Goal: Information Seeking & Learning: Learn about a topic

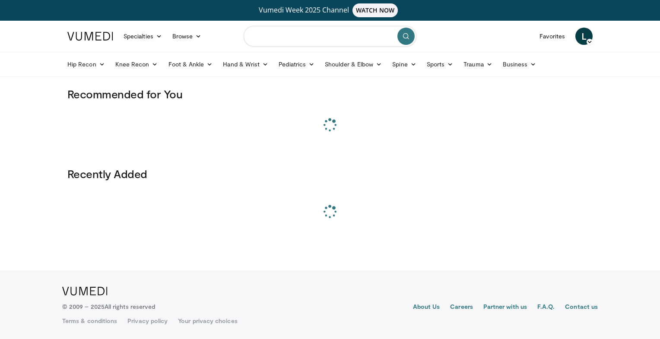
click at [361, 36] on input "Search topics, interventions" at bounding box center [329, 36] width 173 height 21
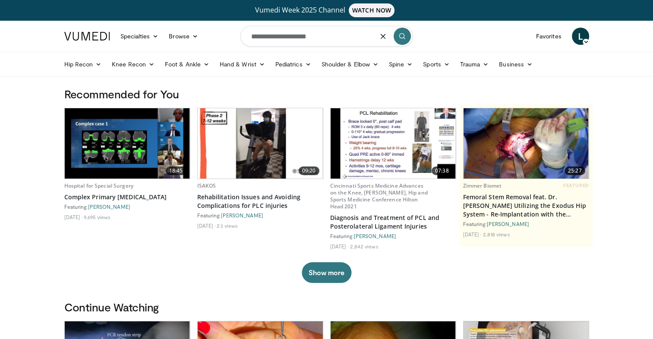
type input "**********"
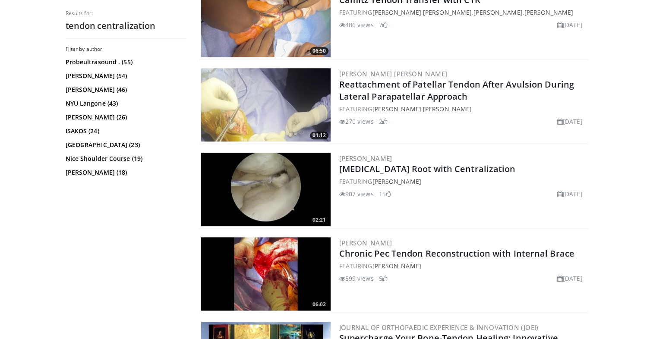
scroll to position [812, 0]
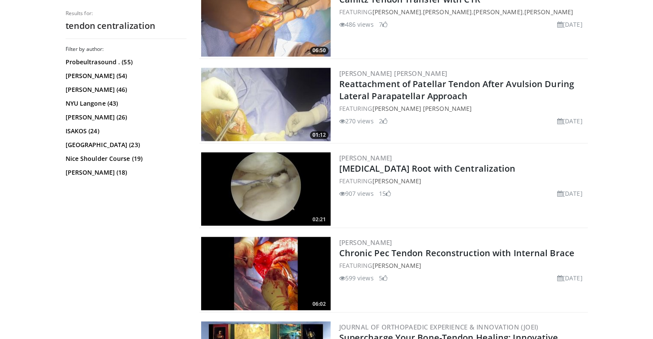
click at [266, 23] on img at bounding box center [265, 19] width 129 height 73
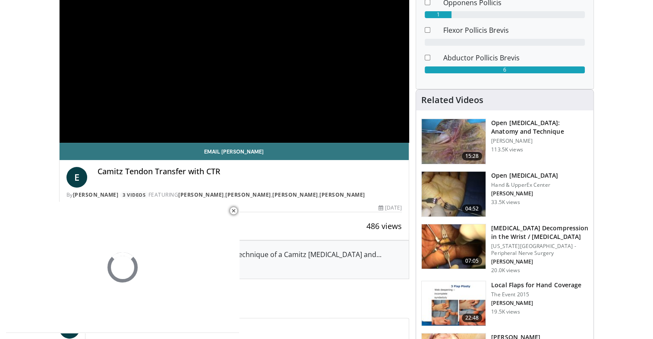
scroll to position [142, 0]
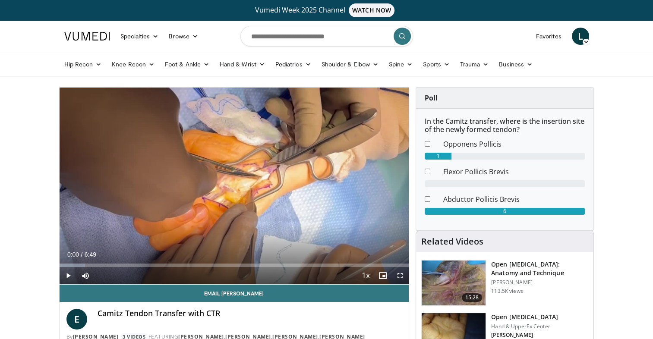
scroll to position [0, 0]
click at [65, 274] on span "Video Player" at bounding box center [68, 275] width 17 height 17
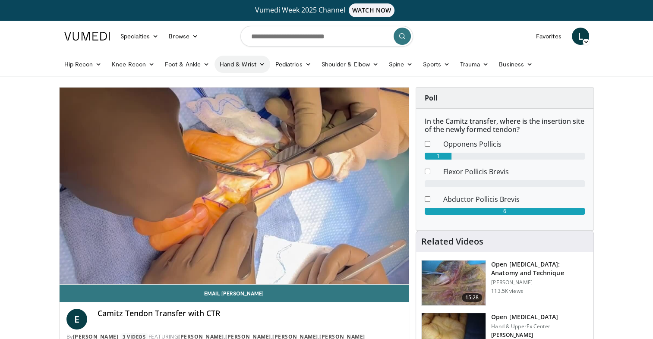
click at [262, 65] on icon at bounding box center [262, 64] width 6 height 6
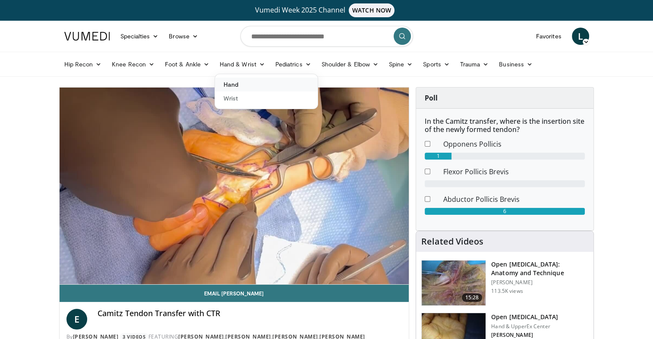
click at [236, 86] on link "Hand" at bounding box center [266, 85] width 103 height 14
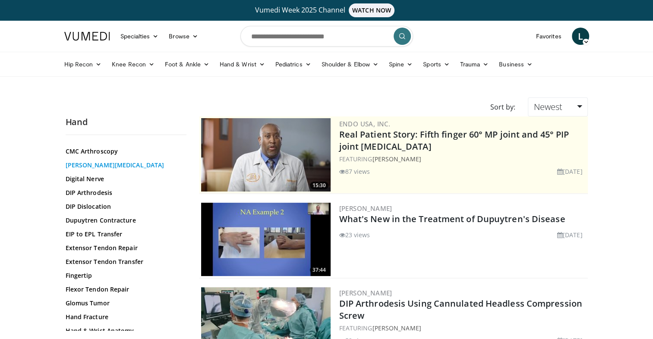
scroll to position [70, 0]
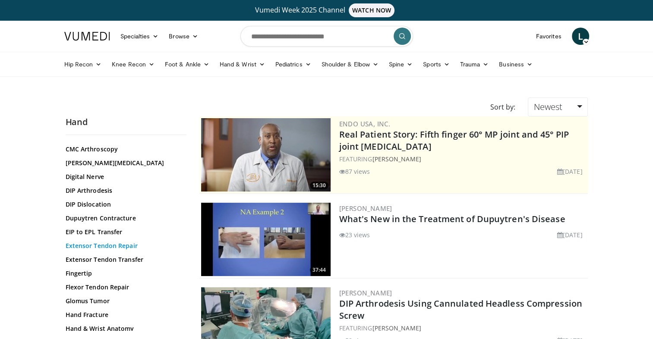
click at [103, 247] on link "Extensor Tendon Repair" at bounding box center [124, 246] width 117 height 9
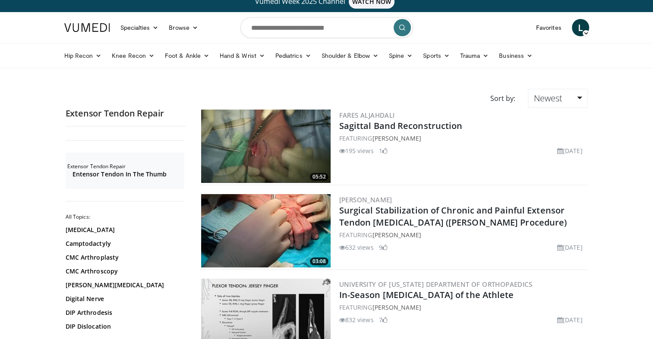
scroll to position [9, 0]
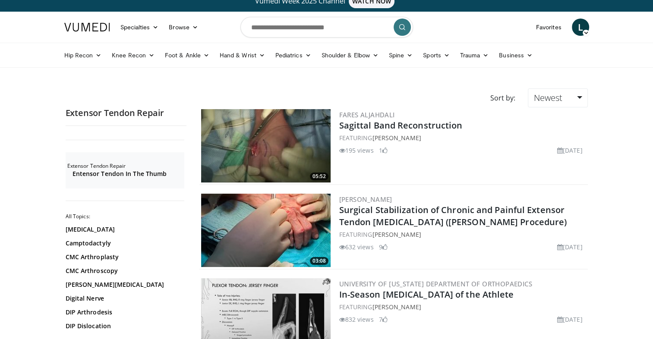
click at [308, 237] on img at bounding box center [265, 230] width 129 height 73
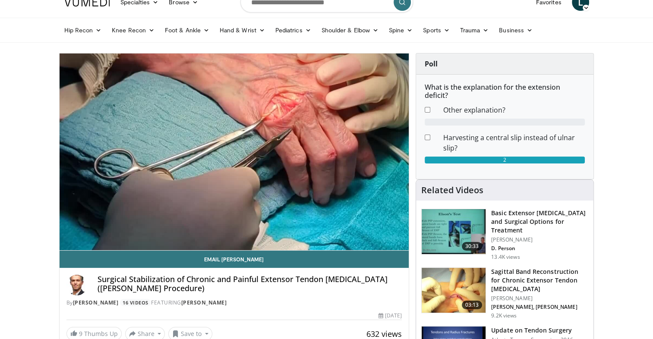
scroll to position [43, 0]
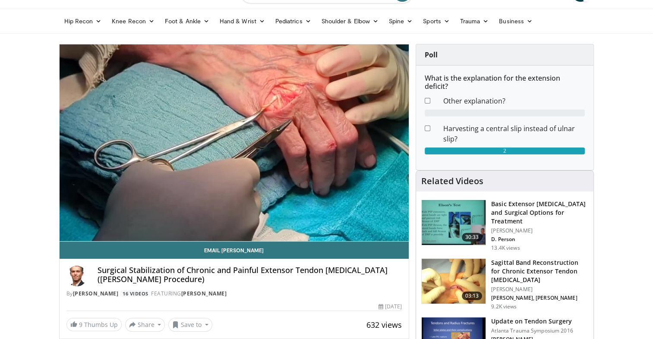
click at [443, 273] on img at bounding box center [454, 281] width 64 height 45
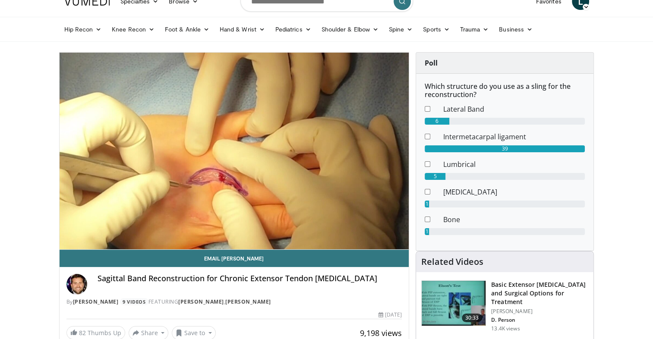
scroll to position [45, 0]
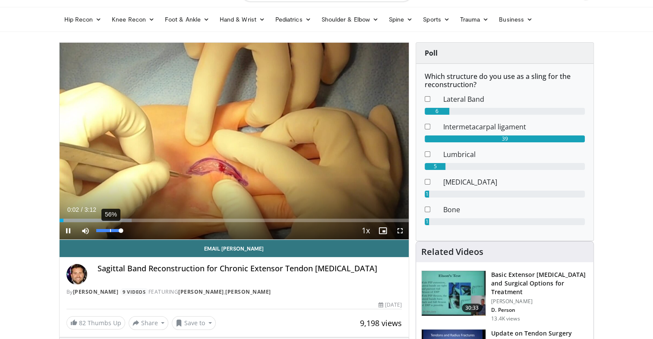
click at [110, 234] on div "56%" at bounding box center [109, 230] width 30 height 17
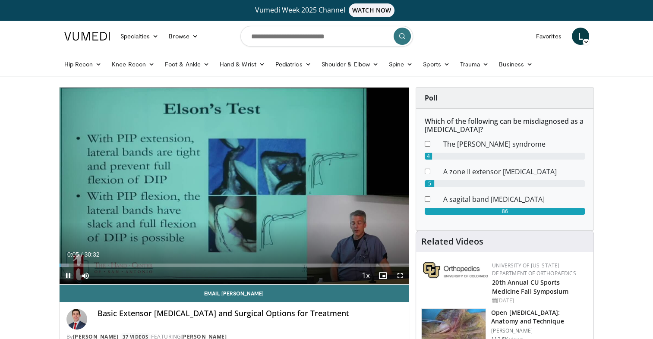
click at [68, 275] on span "Video Player" at bounding box center [68, 275] width 17 height 17
click at [294, 31] on input "Search topics, interventions" at bounding box center [326, 36] width 173 height 21
type input "**********"
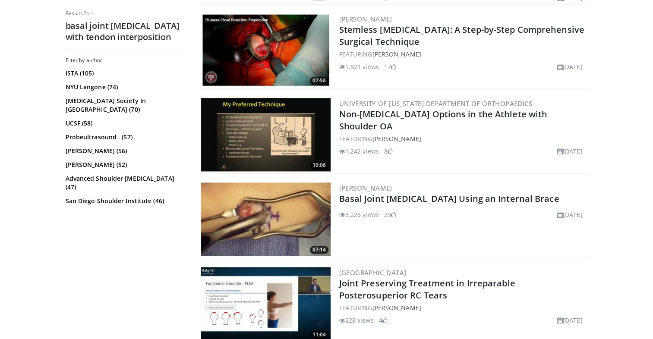
scroll to position [1306, 0]
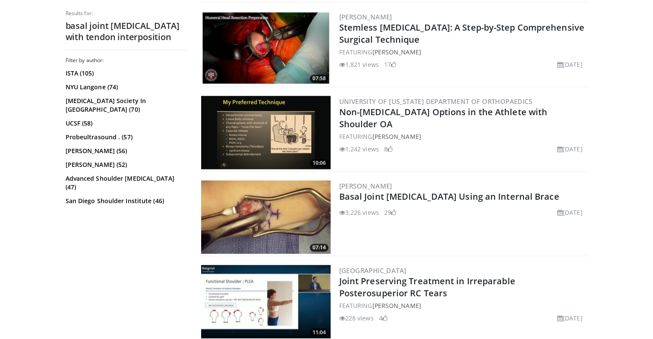
click at [248, 188] on img at bounding box center [265, 216] width 129 height 73
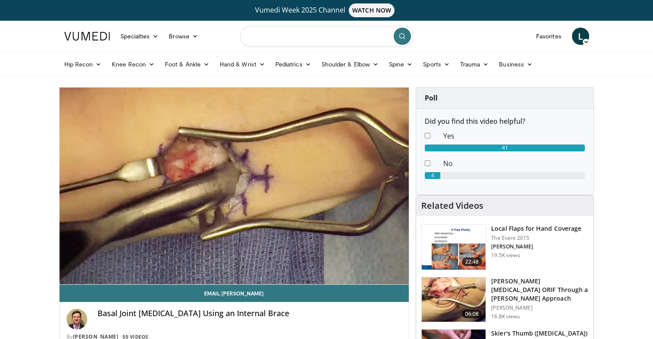
click at [273, 41] on input "Search topics, interventions" at bounding box center [326, 36] width 173 height 21
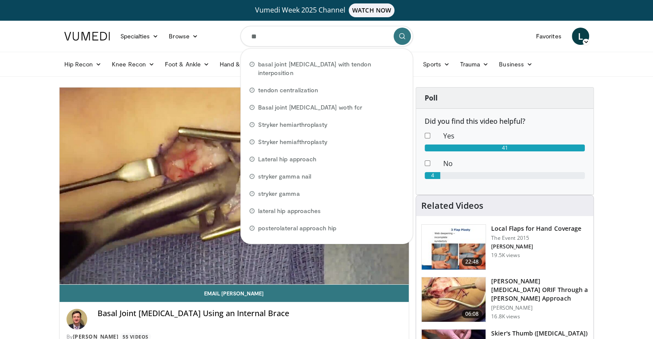
type input "*"
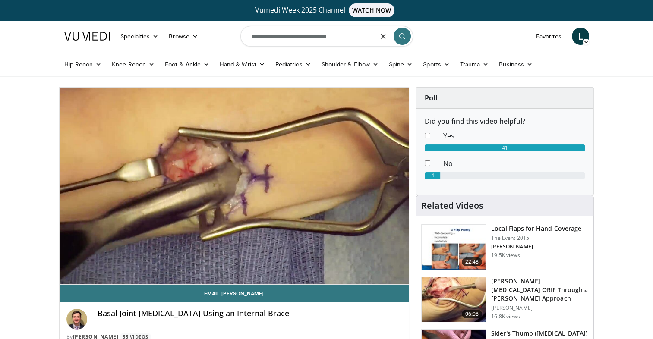
type input "**********"
click at [148, 214] on div "10 seconds Tap to unmute" at bounding box center [235, 186] width 350 height 197
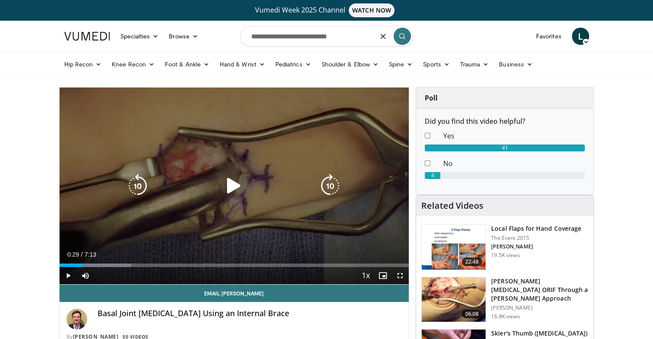
click at [148, 218] on div "10 seconds Tap to unmute" at bounding box center [235, 186] width 350 height 197
click at [148, 221] on div "10 seconds Tap to unmute" at bounding box center [235, 186] width 350 height 197
click at [239, 186] on icon "Video Player" at bounding box center [234, 186] width 24 height 24
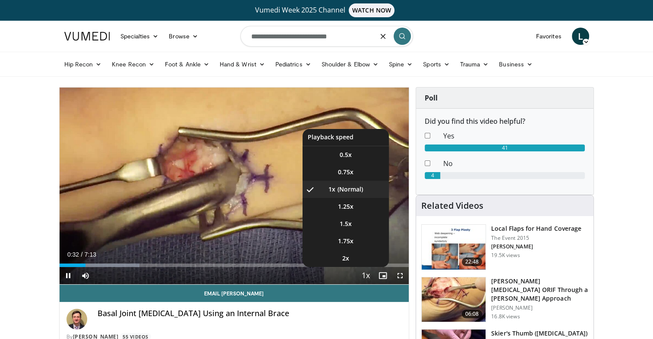
click at [365, 276] on span "Video Player" at bounding box center [366, 276] width 12 height 17
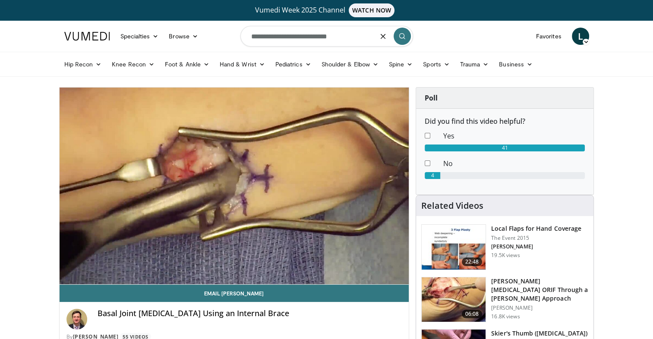
click at [365, 276] on div "10 seconds Tap to unmute" at bounding box center [235, 186] width 350 height 197
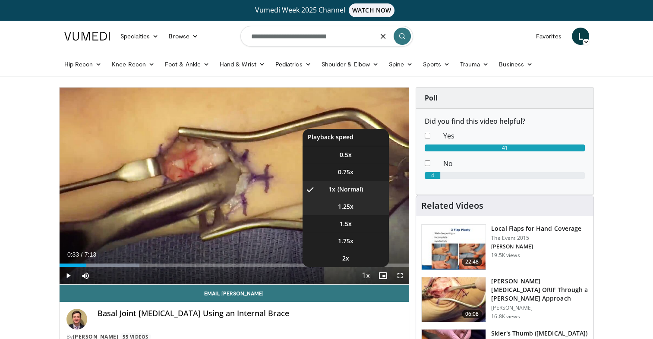
click at [346, 211] on span "1.25x" at bounding box center [346, 206] width 16 height 9
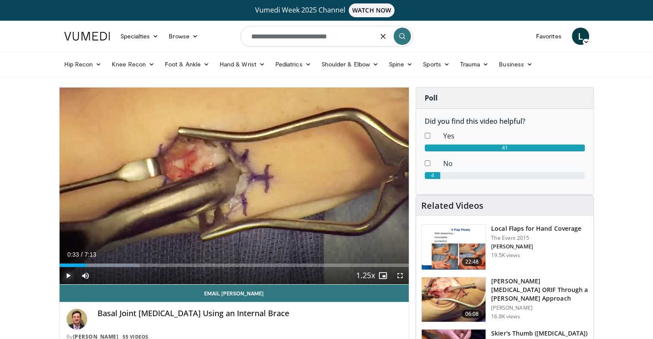
click at [66, 278] on span "Video Player" at bounding box center [68, 275] width 17 height 17
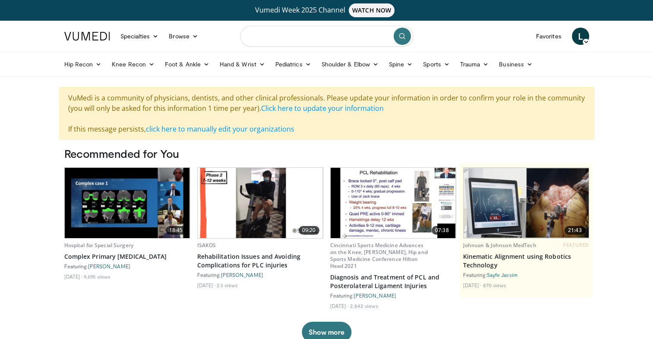
click at [299, 41] on input "Search topics, interventions" at bounding box center [326, 36] width 173 height 21
type input "**********"
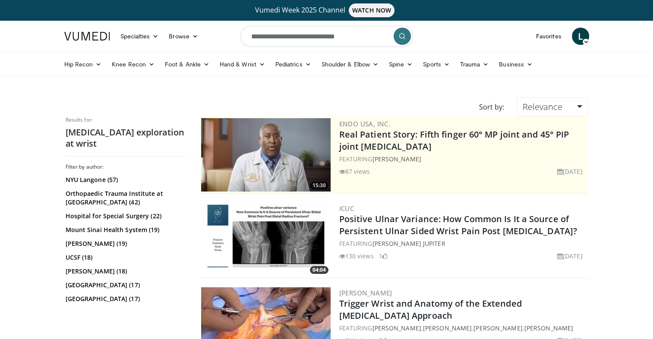
click at [301, 39] on input "**********" at bounding box center [326, 36] width 173 height 21
type input "**********"
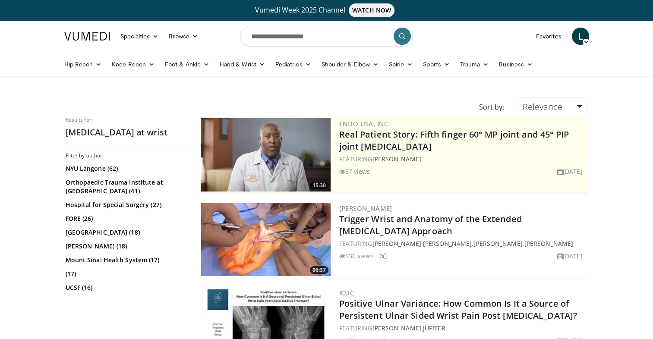
click at [302, 41] on input "**********" at bounding box center [326, 36] width 173 height 21
type input "**********"
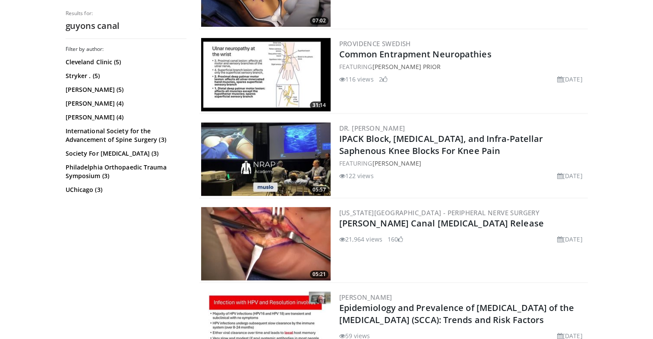
scroll to position [528, 0]
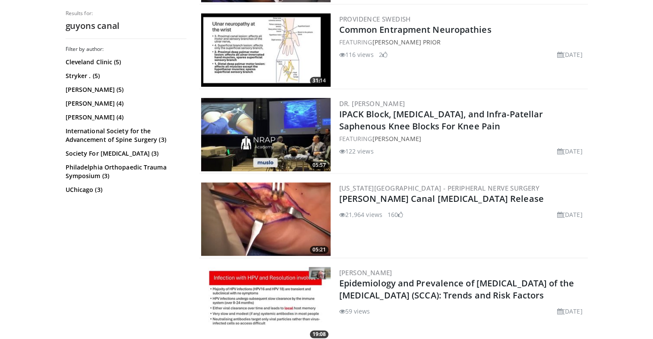
click at [304, 218] on img at bounding box center [265, 219] width 129 height 73
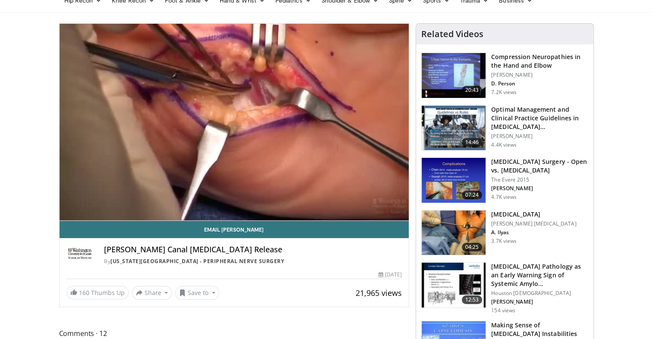
scroll to position [62, 0]
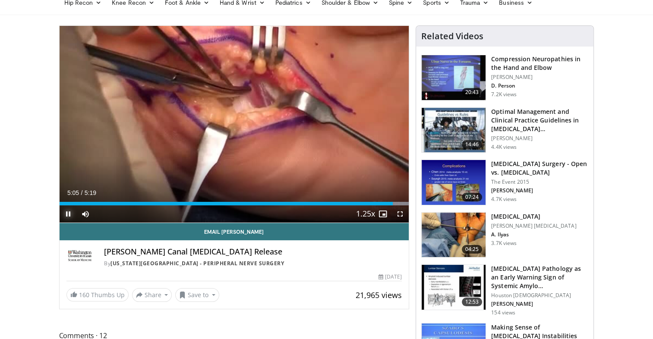
click at [67, 215] on span "Video Player" at bounding box center [68, 213] width 17 height 17
